Goal: Task Accomplishment & Management: Use online tool/utility

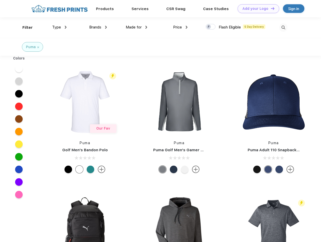
click at [256, 9] on link "Add your Logo Design Tool" at bounding box center [259, 8] width 42 height 9
click at [0, 0] on div "Design Tool" at bounding box center [0, 0] width 0 height 0
click at [270, 8] on link "Add your Logo Design Tool" at bounding box center [259, 8] width 42 height 9
click at [24, 27] on div "Filter" at bounding box center [27, 28] width 10 height 6
click at [59, 27] on span "Type" at bounding box center [56, 27] width 9 height 5
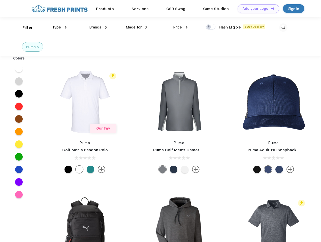
click at [98, 27] on span "Brands" at bounding box center [95, 27] width 12 height 5
click at [137, 27] on span "Made for" at bounding box center [134, 27] width 16 height 5
click at [180, 27] on span "Price" at bounding box center [177, 27] width 9 height 5
click at [211, 27] on div at bounding box center [211, 27] width 10 height 6
click at [209, 27] on input "checkbox" at bounding box center [207, 25] width 3 height 3
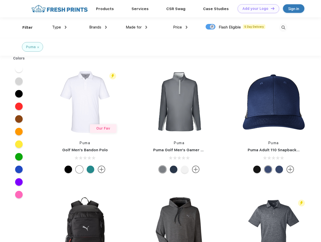
click at [283, 27] on img at bounding box center [283, 27] width 8 height 8
